Goal: Transaction & Acquisition: Download file/media

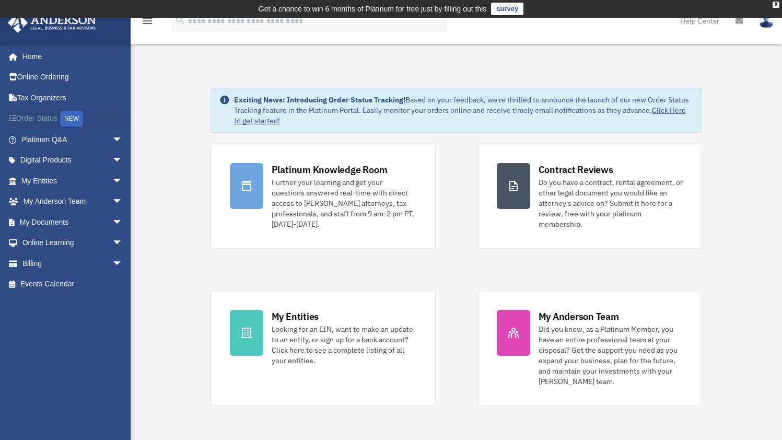
click at [47, 116] on link "Order Status NEW" at bounding box center [72, 118] width 131 height 21
click at [112, 179] on span "arrow_drop_down" at bounding box center [122, 180] width 21 height 21
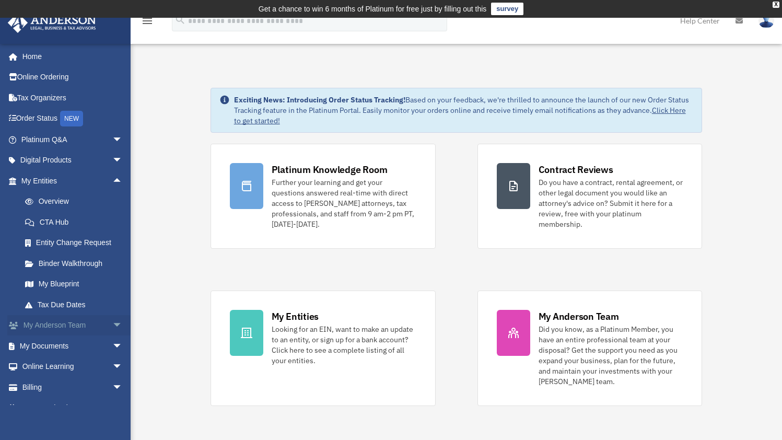
click at [112, 325] on span "arrow_drop_down" at bounding box center [122, 325] width 21 height 21
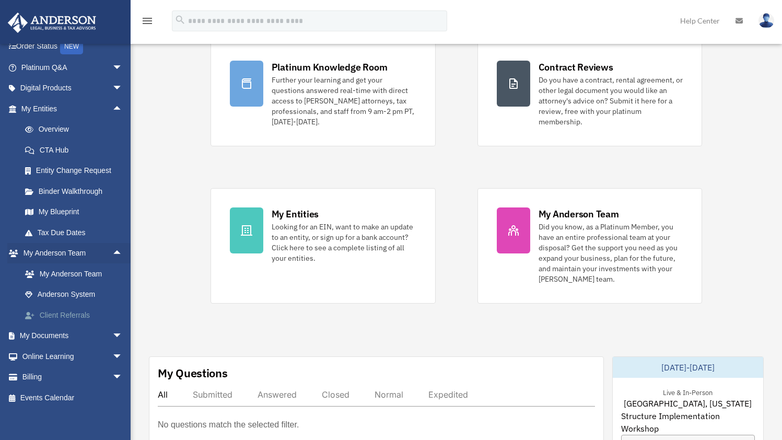
scroll to position [134, 0]
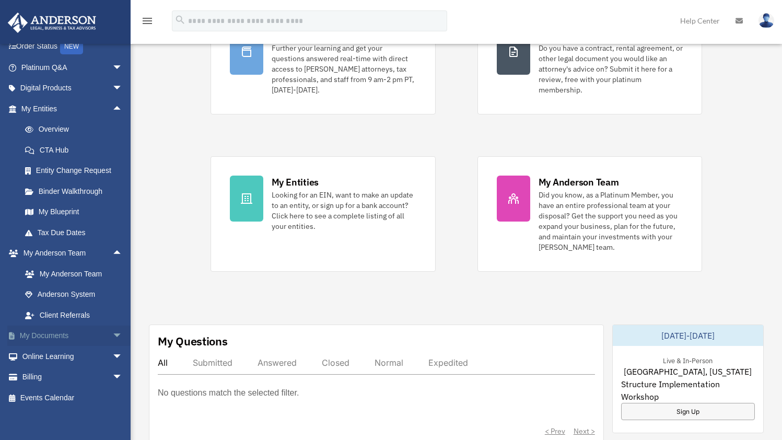
click at [112, 330] on span "arrow_drop_down" at bounding box center [122, 335] width 21 height 21
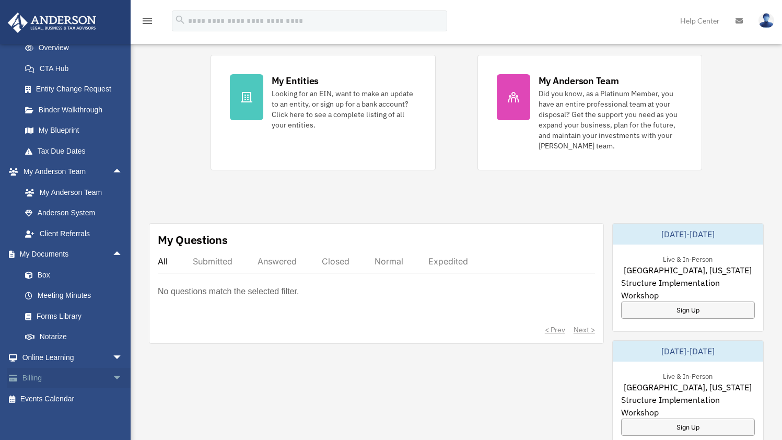
scroll to position [239, 0]
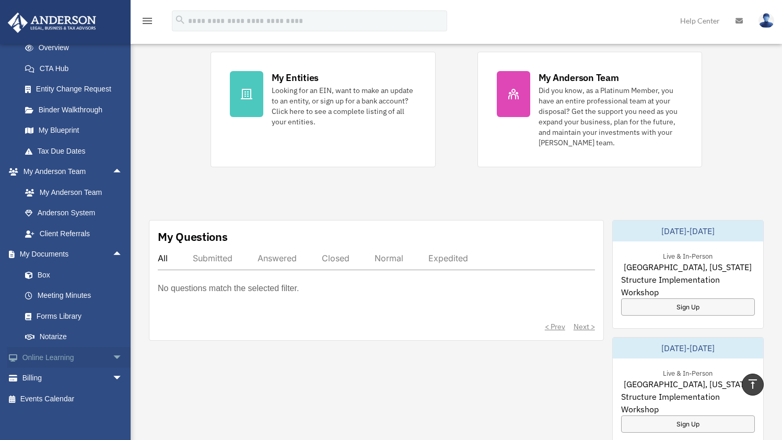
click at [112, 351] on span "arrow_drop_down" at bounding box center [122, 357] width 21 height 21
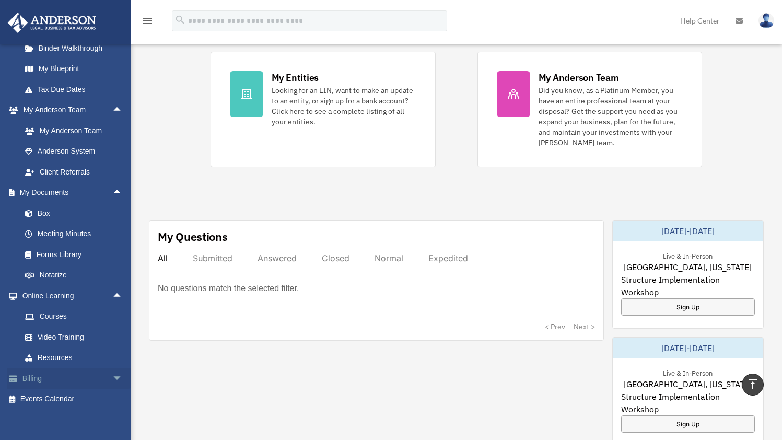
scroll to position [215, 0]
click at [112, 373] on span "arrow_drop_down" at bounding box center [122, 378] width 21 height 21
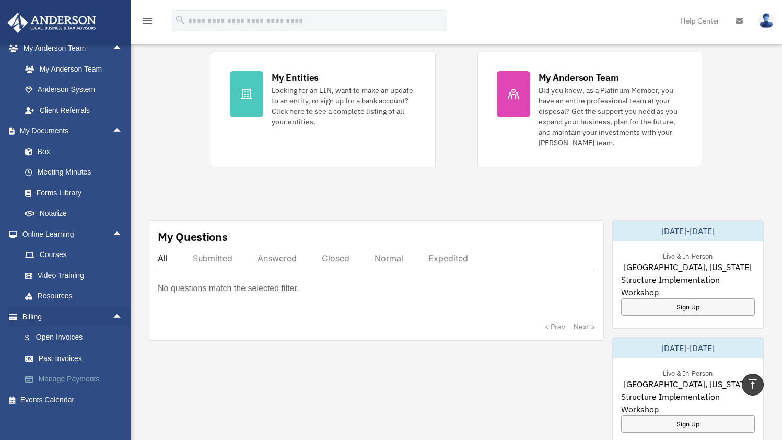
scroll to position [276, 0]
click at [49, 145] on link "Box" at bounding box center [77, 151] width 124 height 21
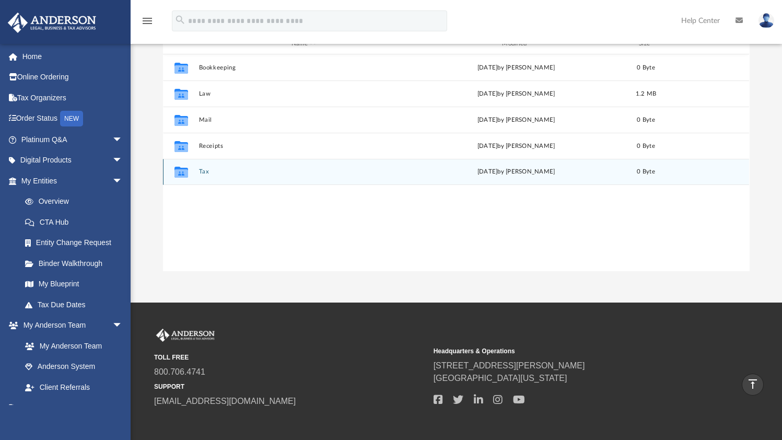
scroll to position [143, 0]
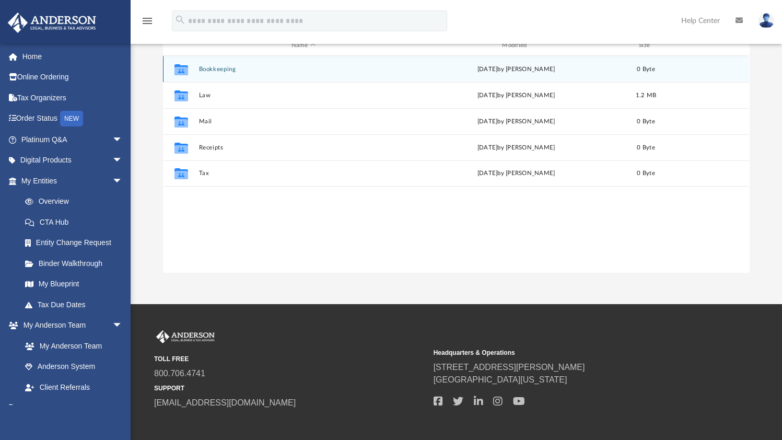
click at [207, 69] on button "Bookkeeping" at bounding box center [303, 69] width 208 height 7
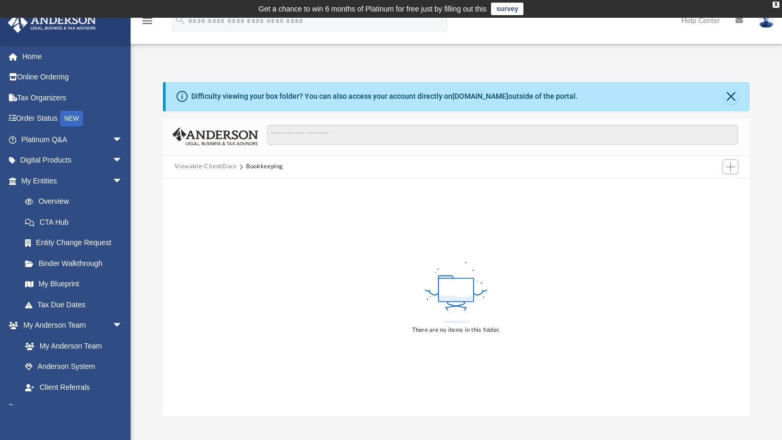
scroll to position [0, 0]
click at [207, 168] on button "Viewable-ClientDocs" at bounding box center [205, 166] width 62 height 9
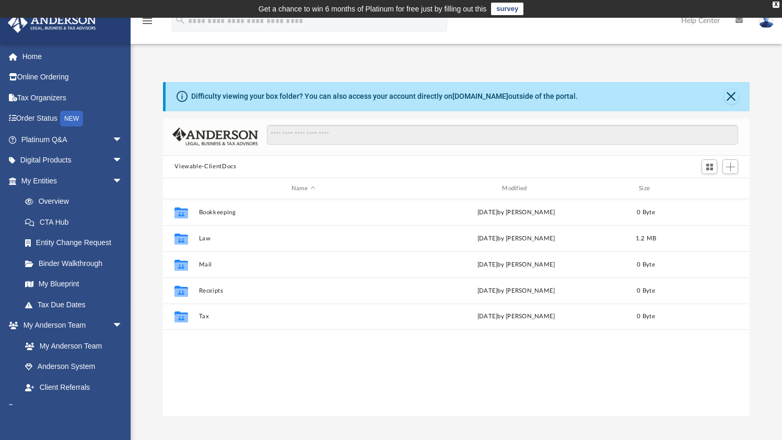
scroll to position [230, 579]
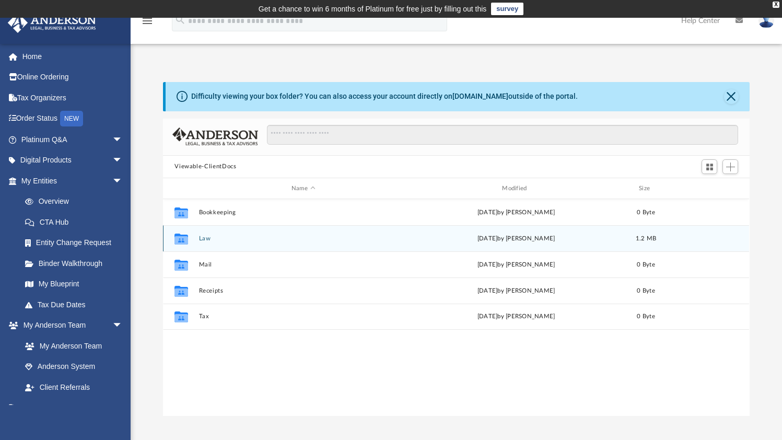
click at [206, 238] on button "Law" at bounding box center [303, 238] width 208 height 7
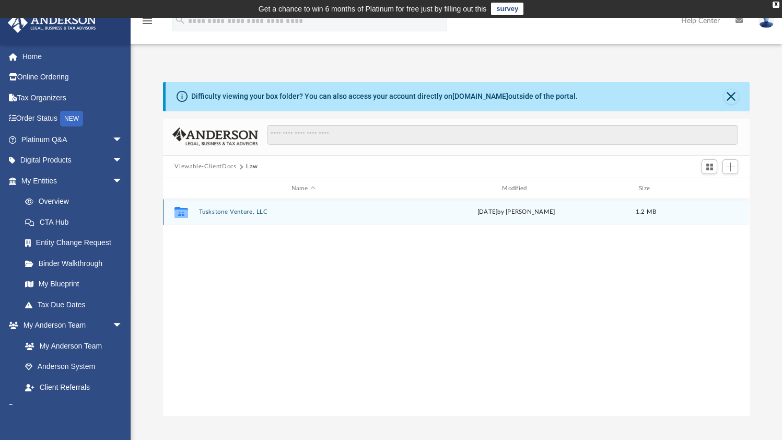
click at [217, 211] on button "Tuskstone Venture, LLC" at bounding box center [303, 212] width 208 height 7
click at [218, 213] on button "Initial Docs" at bounding box center [303, 212] width 208 height 7
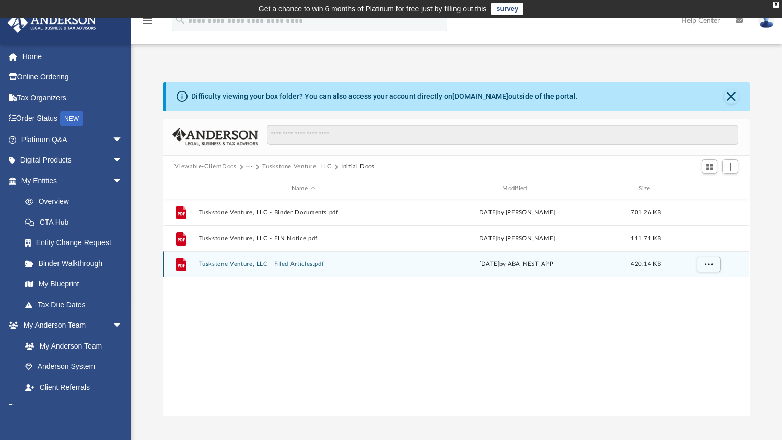
click at [265, 265] on button "Tuskstone Venture, LLC - Filed Articles.pdf" at bounding box center [303, 264] width 208 height 7
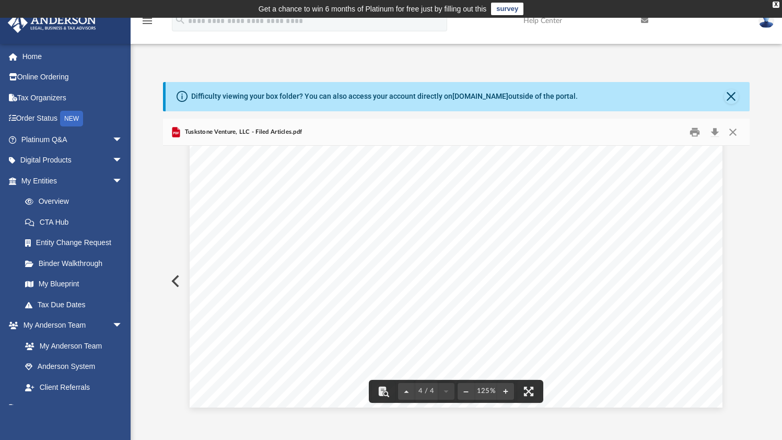
scroll to position [2550, 0]
click at [173, 280] on button "Preview" at bounding box center [174, 280] width 23 height 29
click at [178, 284] on div "Form 8832 (Entity Classification Election). This form must be completed in a ti…" at bounding box center [456, 243] width 557 height 788
click at [171, 282] on button "Preview" at bounding box center [174, 280] width 23 height 29
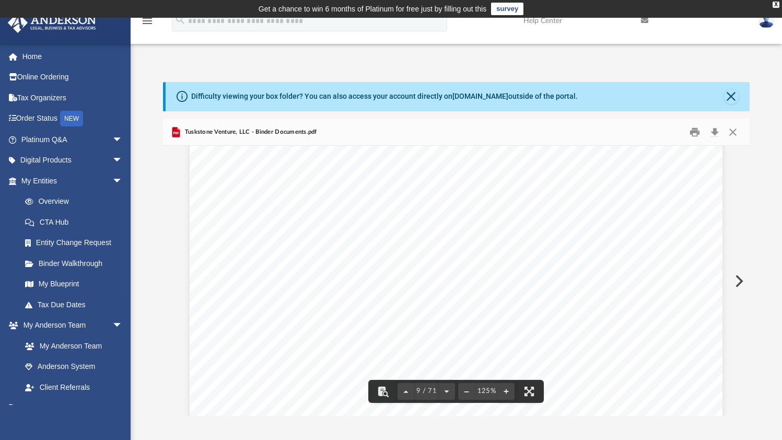
scroll to position [5759, 0]
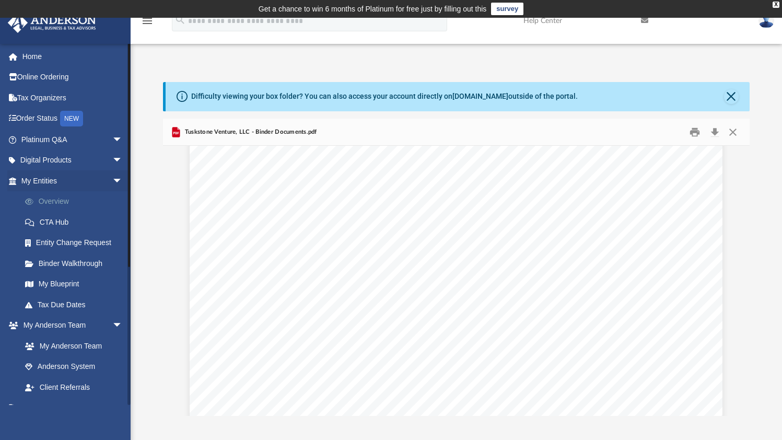
click at [47, 198] on link "Overview" at bounding box center [77, 201] width 124 height 21
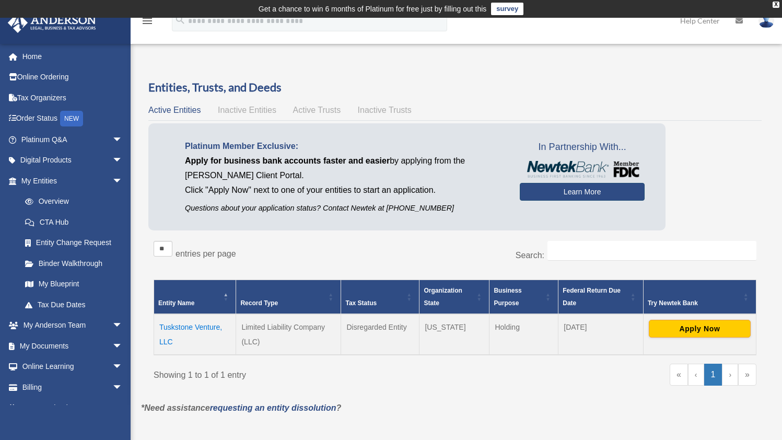
click at [583, 191] on link "Learn More" at bounding box center [582, 192] width 125 height 18
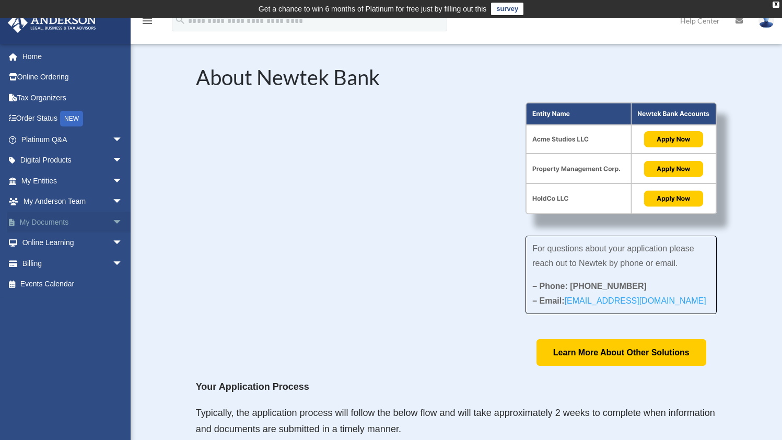
click at [45, 219] on link "My Documents arrow_drop_down" at bounding box center [72, 221] width 131 height 21
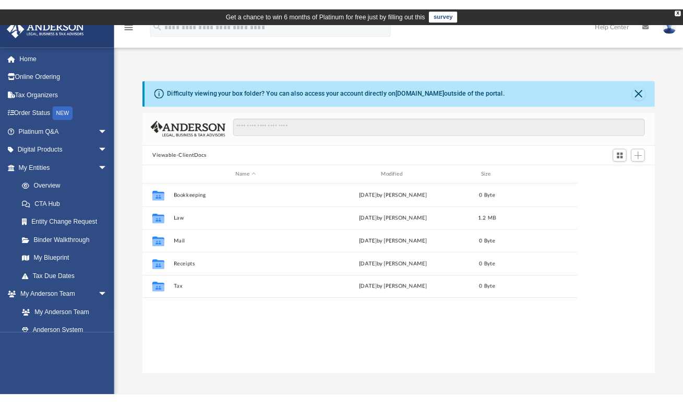
scroll to position [230, 490]
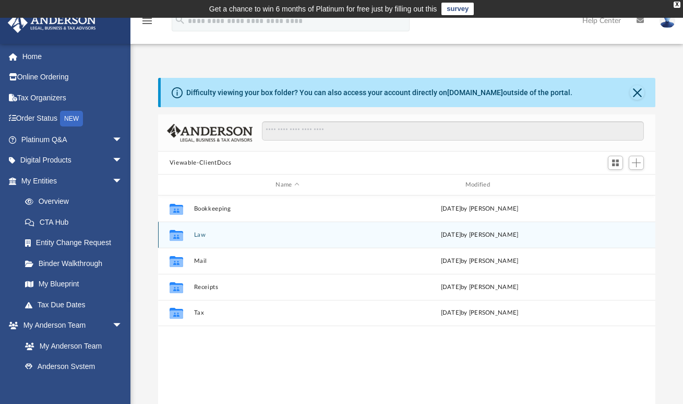
click at [195, 237] on button "Law" at bounding box center [287, 234] width 187 height 7
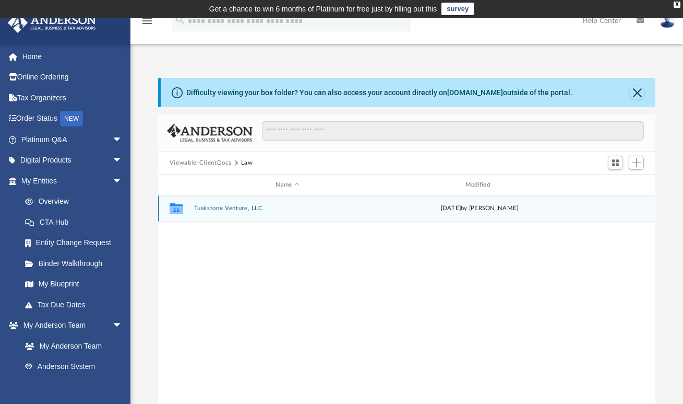
click at [212, 210] on button "Tuskstone Venture, LLC" at bounding box center [287, 208] width 187 height 7
click at [212, 210] on button "Initial Docs" at bounding box center [287, 208] width 187 height 7
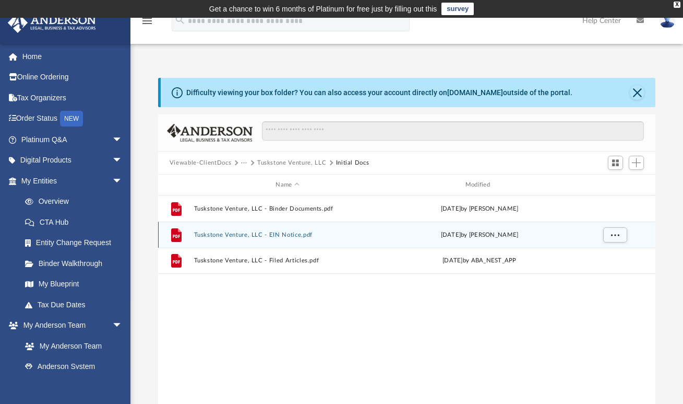
click at [212, 232] on button "Tuskstone Venture, LLC - EIN Notice.pdf" at bounding box center [287, 234] width 187 height 7
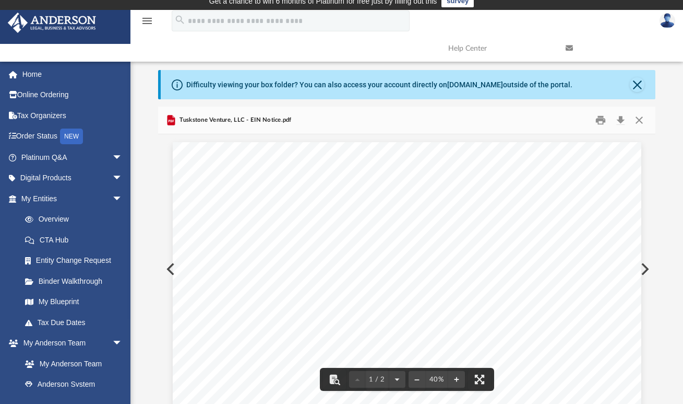
scroll to position [0, 0]
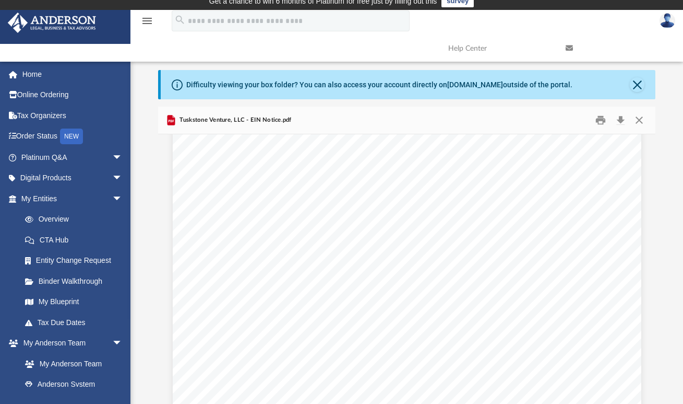
scroll to position [147, 0]
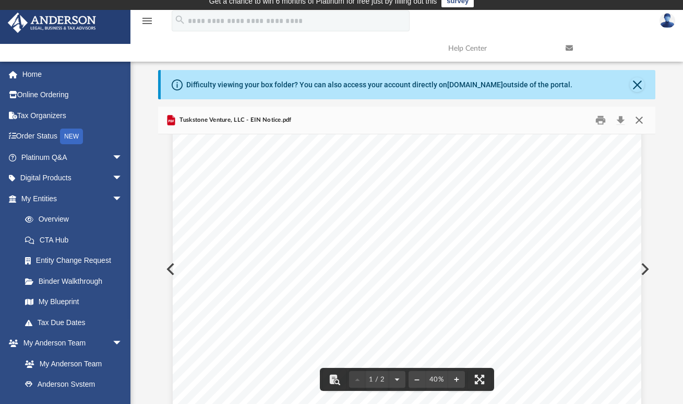
click at [639, 121] on button "Close" at bounding box center [639, 120] width 19 height 16
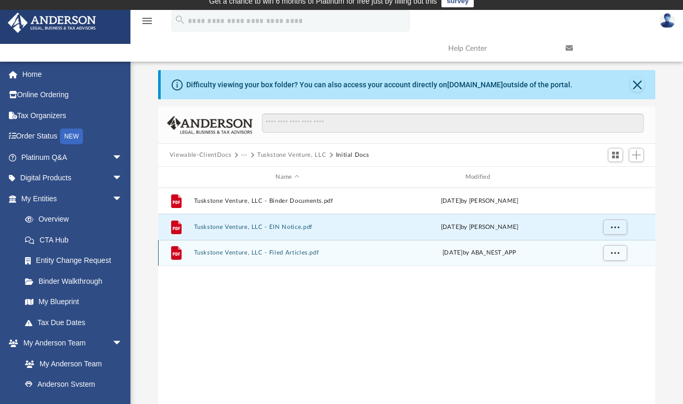
click at [291, 258] on div "File Tuskstone Venture, LLC - Filed Articles.pdf [DATE] by ABA_NEST_APP" at bounding box center [407, 253] width 498 height 26
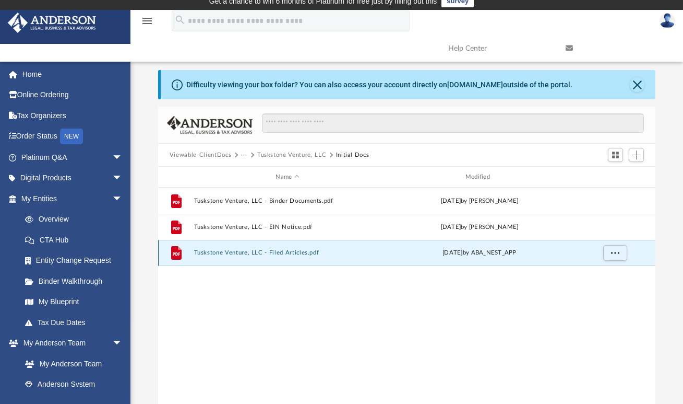
click at [291, 258] on div "File Tuskstone Venture, LLC - Filed Articles.pdf [DATE] by ABA_NEST_APP" at bounding box center [407, 253] width 498 height 26
click at [235, 257] on div "File Tuskstone Venture, LLC - Filed Articles.pdf [DATE] by ABA_NEST_APP" at bounding box center [407, 253] width 498 height 26
click at [178, 253] on icon "grid" at bounding box center [176, 253] width 10 height 14
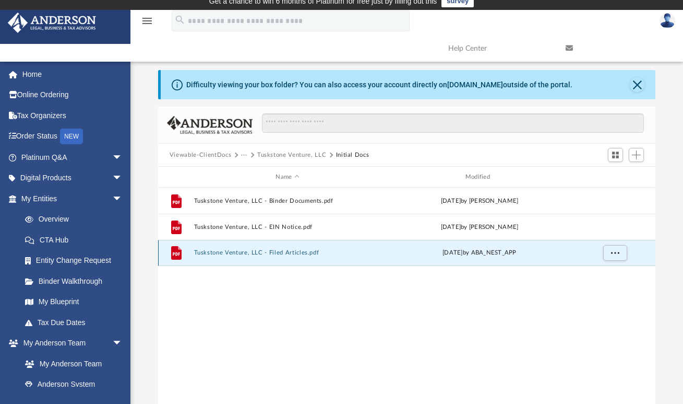
click at [178, 253] on icon "grid" at bounding box center [176, 253] width 10 height 14
click at [277, 251] on button "Tuskstone Venture, LLC - Filed Articles.pdf" at bounding box center [287, 252] width 187 height 7
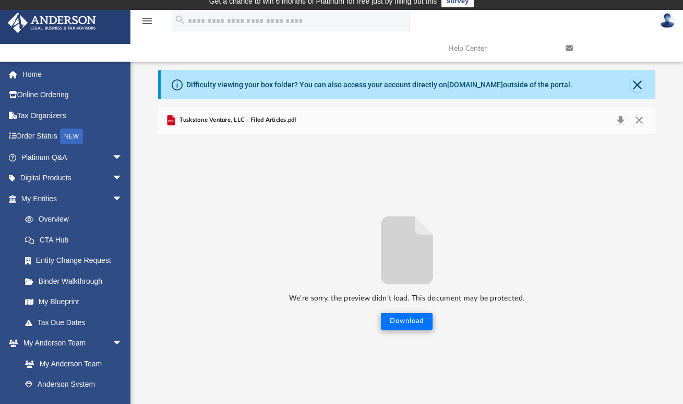
click at [393, 321] on button "Download" at bounding box center [407, 321] width 52 height 17
click at [642, 120] on button "Close" at bounding box center [639, 120] width 19 height 15
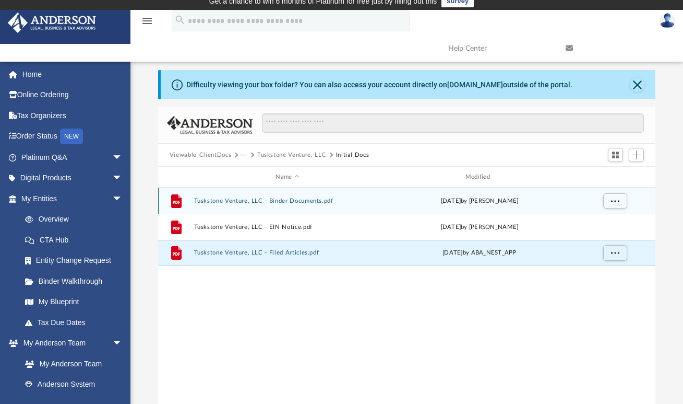
click at [229, 200] on button "Tuskstone Venture, LLC - Binder Documents.pdf" at bounding box center [287, 200] width 187 height 7
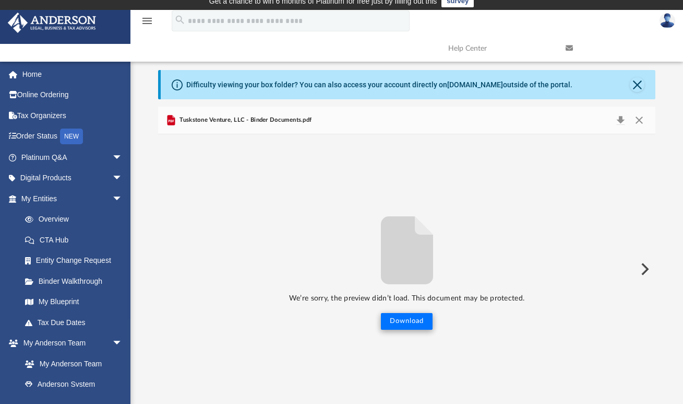
click at [405, 323] on button "Download" at bounding box center [407, 321] width 52 height 17
click at [641, 120] on button "Close" at bounding box center [639, 120] width 19 height 15
